Goal: Task Accomplishment & Management: Manage account settings

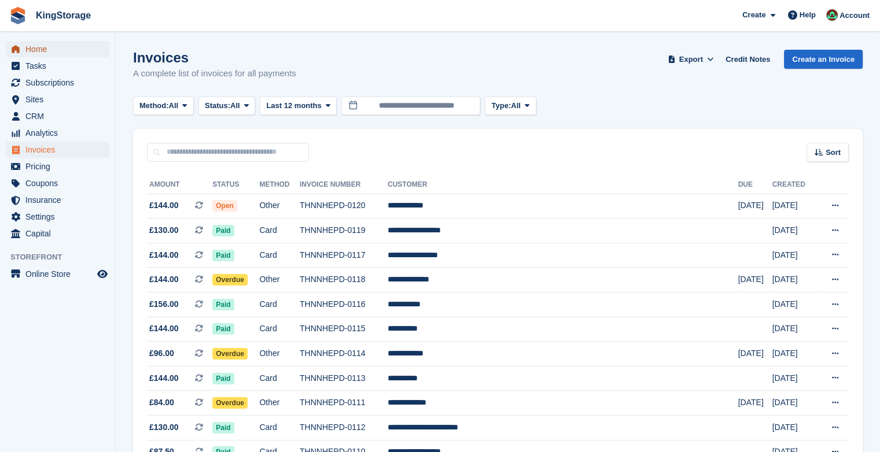
click at [41, 50] on span "Home" at bounding box center [59, 49] width 69 height 16
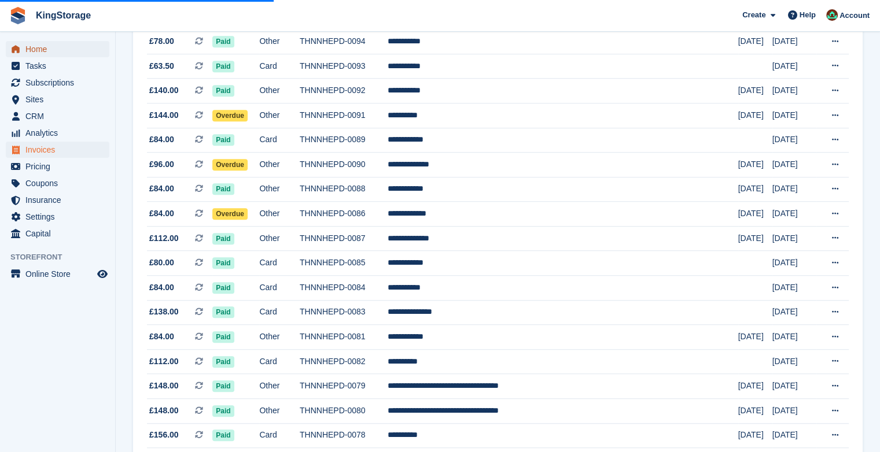
scroll to position [863, 0]
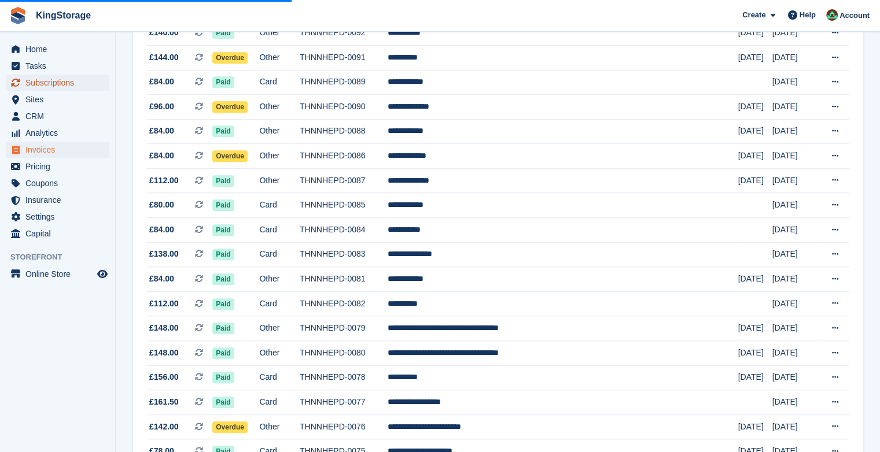
click at [41, 82] on span "Subscriptions" at bounding box center [59, 83] width 69 height 16
click at [49, 149] on span "Invoices" at bounding box center [59, 150] width 69 height 16
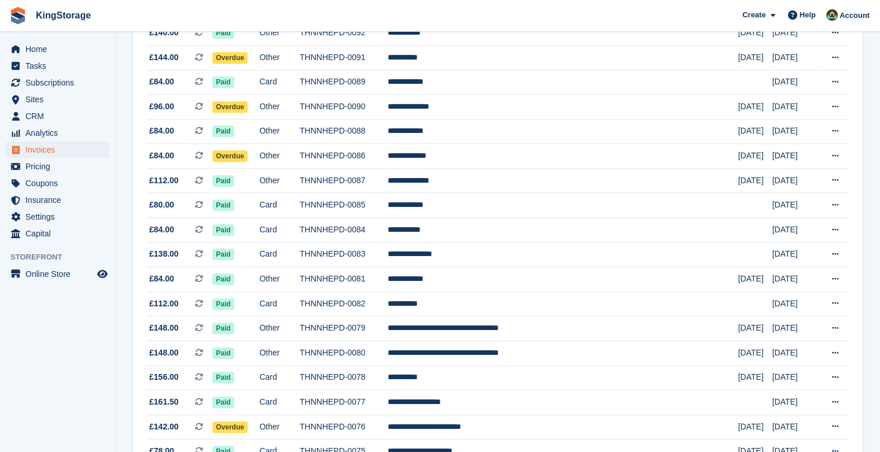
scroll to position [0, 0]
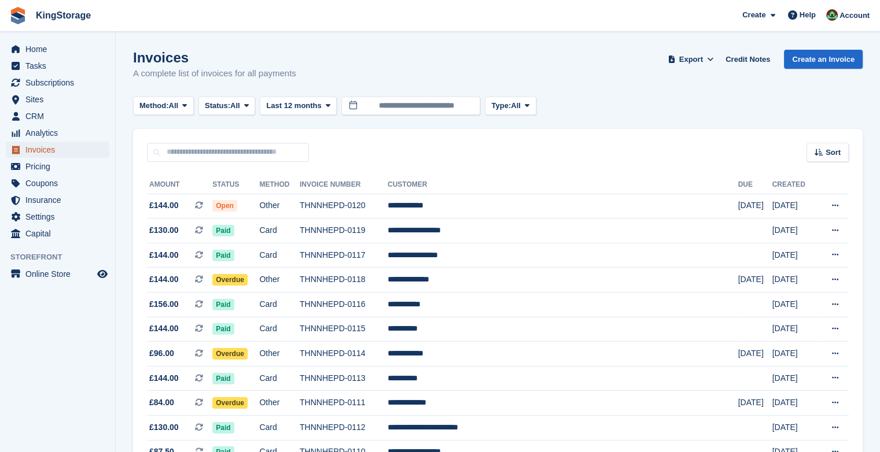
click at [49, 149] on span "Invoices" at bounding box center [59, 150] width 69 height 16
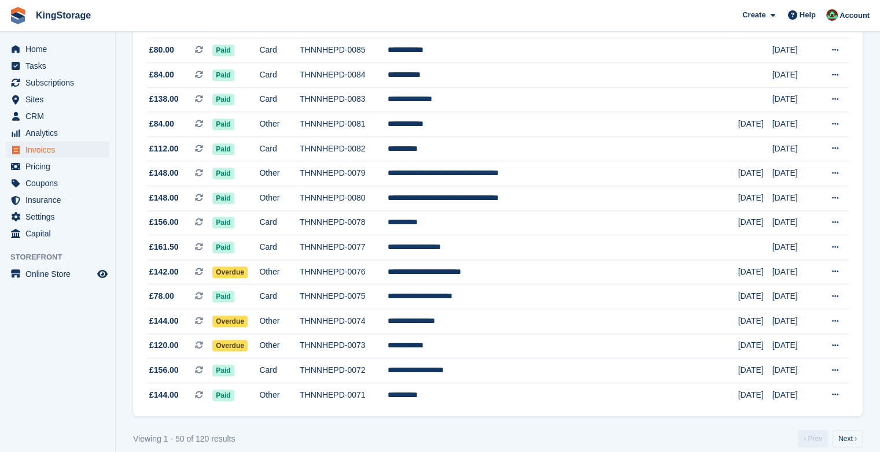
scroll to position [1037, 0]
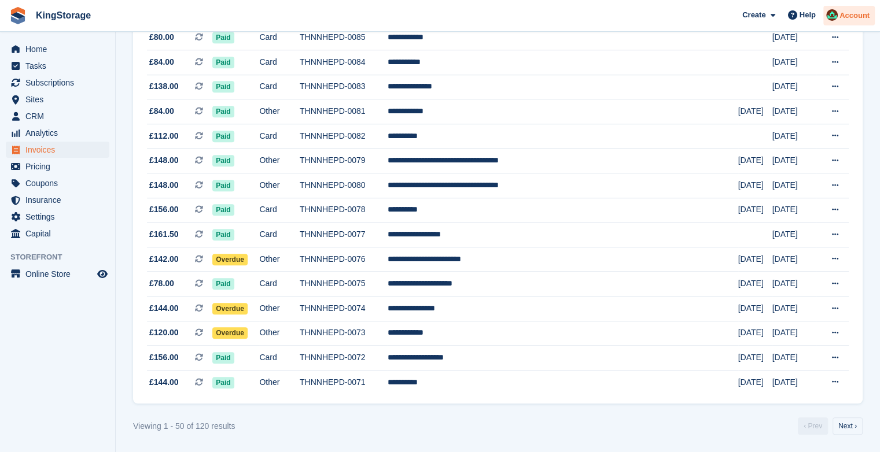
click at [849, 13] on span "Account" at bounding box center [854, 16] width 30 height 12
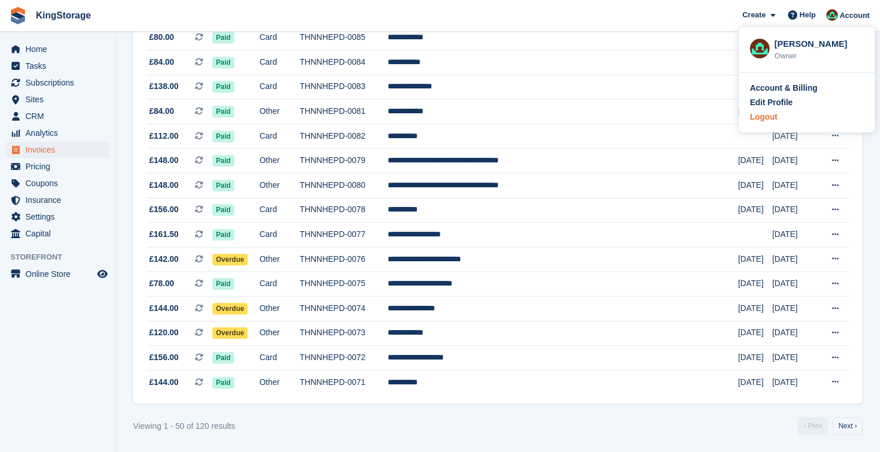
click at [770, 120] on div "Logout" at bounding box center [763, 117] width 27 height 12
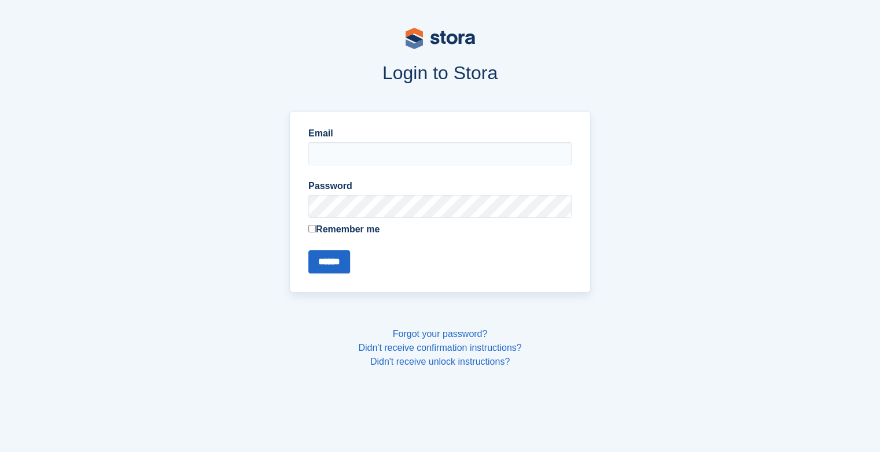
type input "**********"
click at [326, 258] on input "******" at bounding box center [329, 262] width 42 height 23
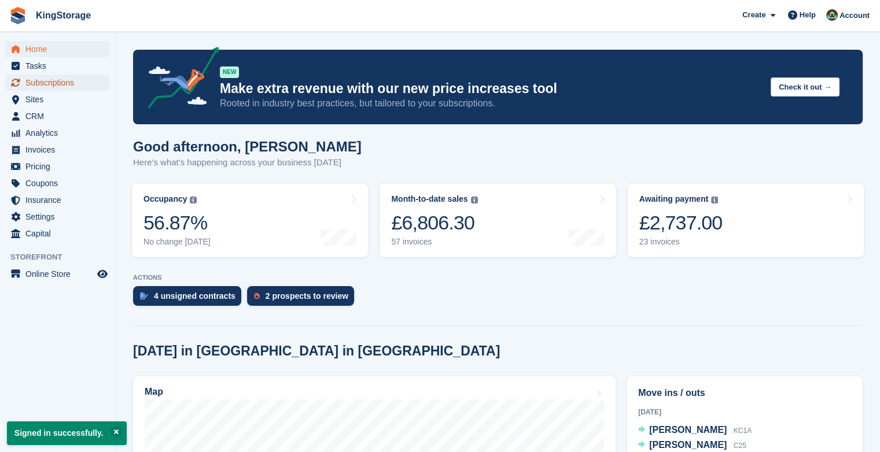
click at [68, 87] on span "Subscriptions" at bounding box center [59, 83] width 69 height 16
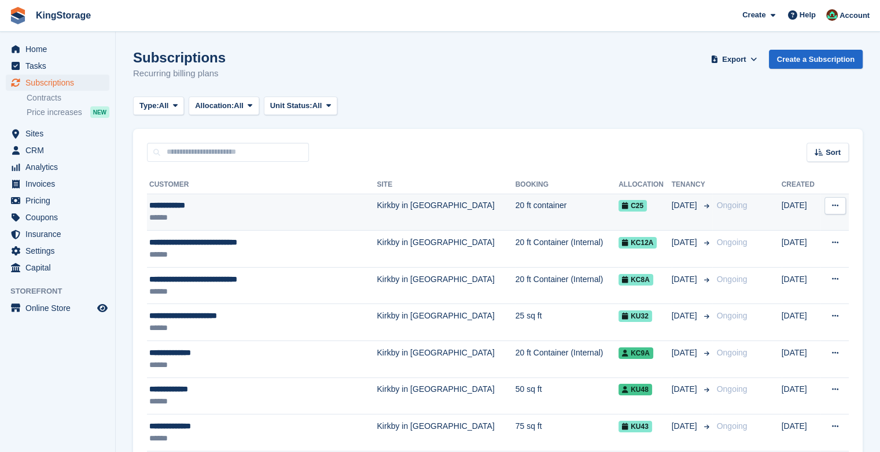
click at [392, 202] on td "Kirkby in [GEOGRAPHIC_DATA]" at bounding box center [446, 212] width 138 height 37
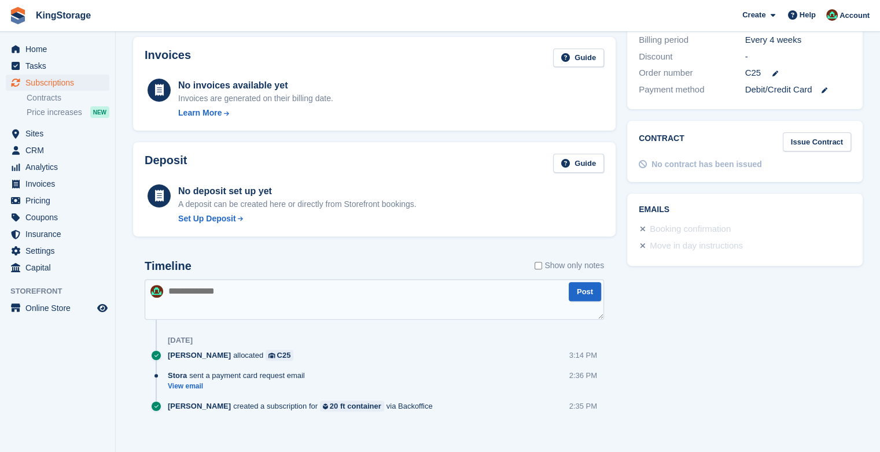
scroll to position [341, 0]
